Goal: Find specific page/section: Find specific page/section

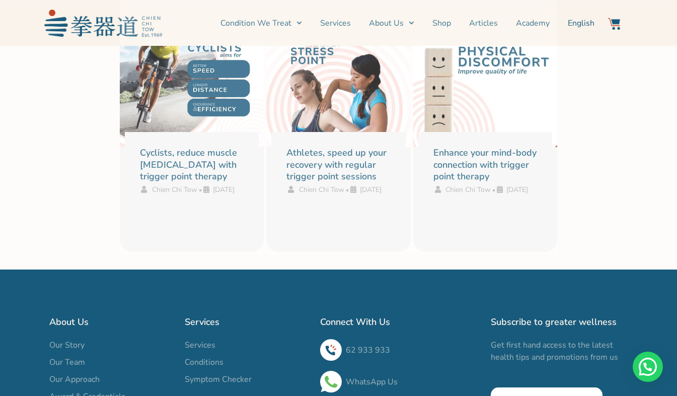
scroll to position [8647, 0]
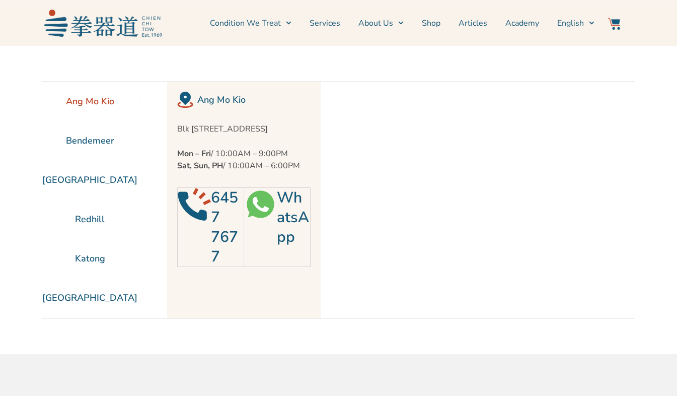
scroll to position [46, 0]
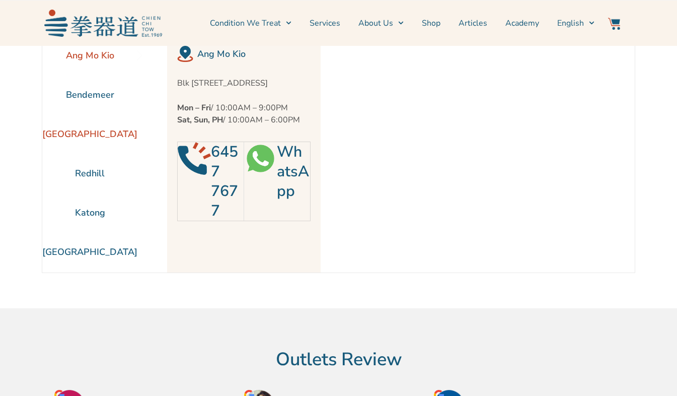
click at [76, 134] on li "[GEOGRAPHIC_DATA]" at bounding box center [89, 133] width 95 height 39
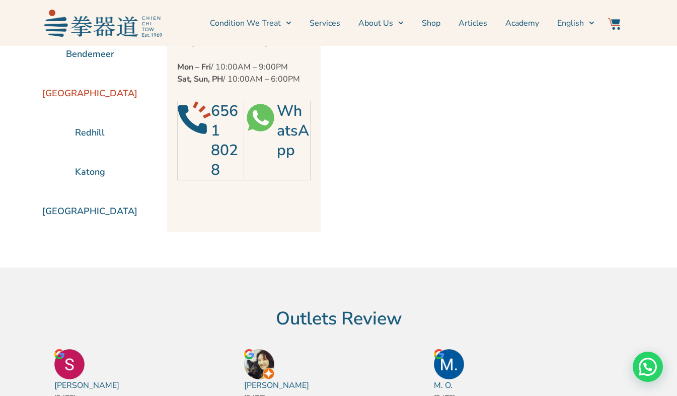
scroll to position [0, 0]
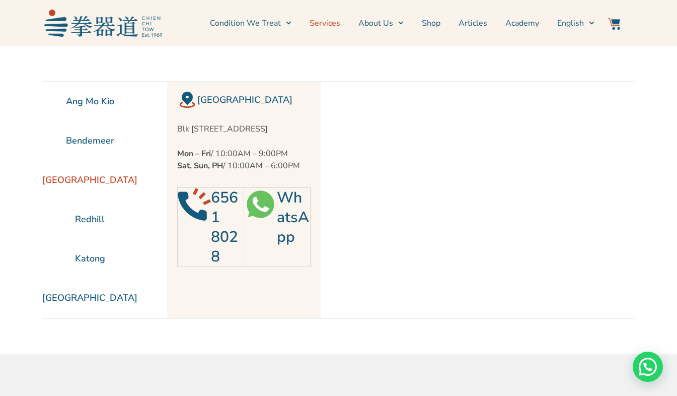
click at [332, 24] on link "Services" at bounding box center [325, 23] width 31 height 25
click at [332, 18] on link "Services" at bounding box center [325, 23] width 31 height 25
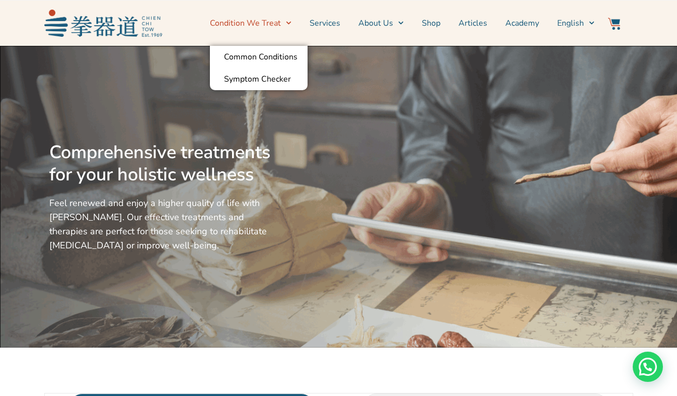
click at [254, 22] on link "Condition We Treat" at bounding box center [251, 23] width 82 height 25
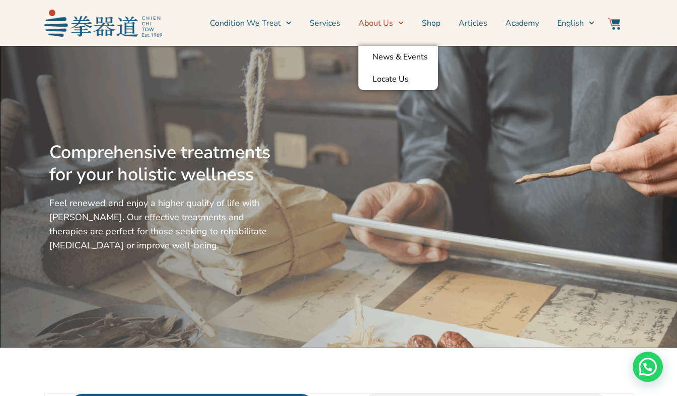
click at [393, 21] on link "About Us" at bounding box center [381, 23] width 45 height 25
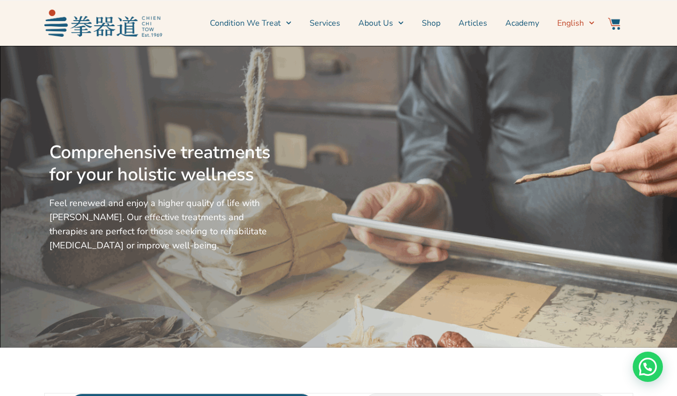
click at [587, 22] on span "Menu" at bounding box center [589, 23] width 11 height 16
click at [328, 24] on link "Services" at bounding box center [325, 23] width 31 height 25
